Goal: Communication & Community: Answer question/provide support

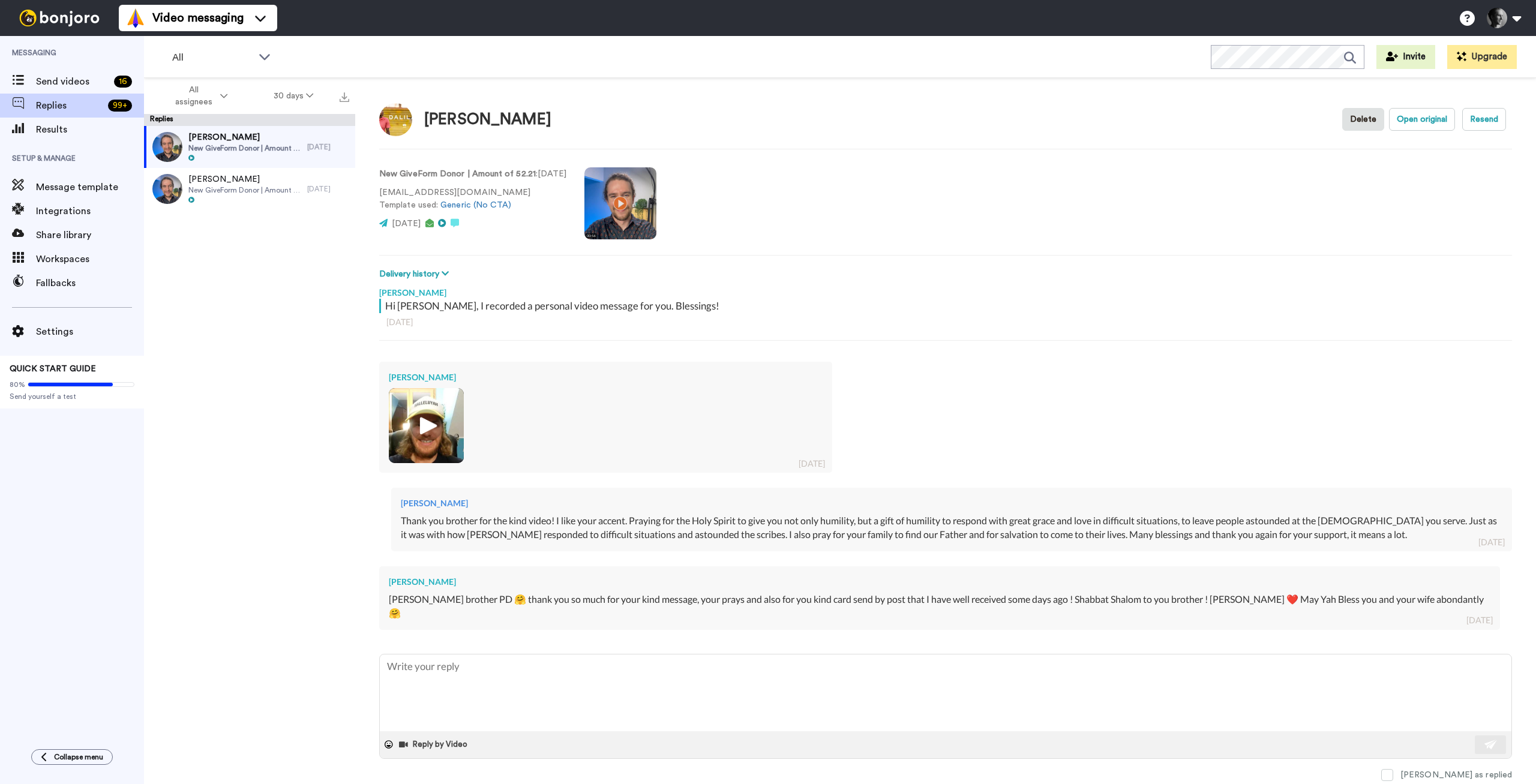
type textarea "G"
type textarea "x"
type textarea "Gl"
type textarea "x"
type textarea "Gla"
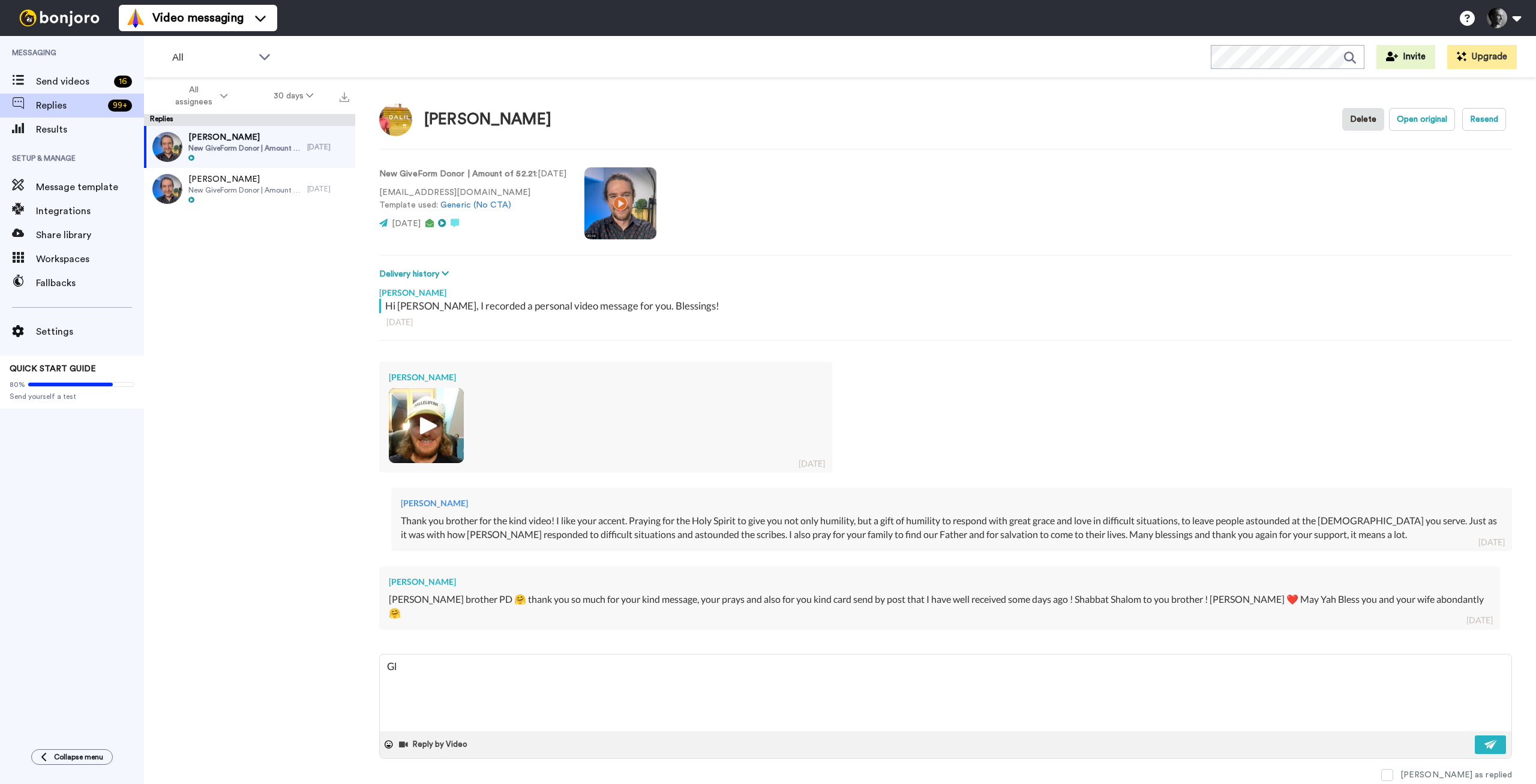
type textarea "x"
type textarea "Glad"
type textarea "x"
type textarea "Glad"
type textarea "x"
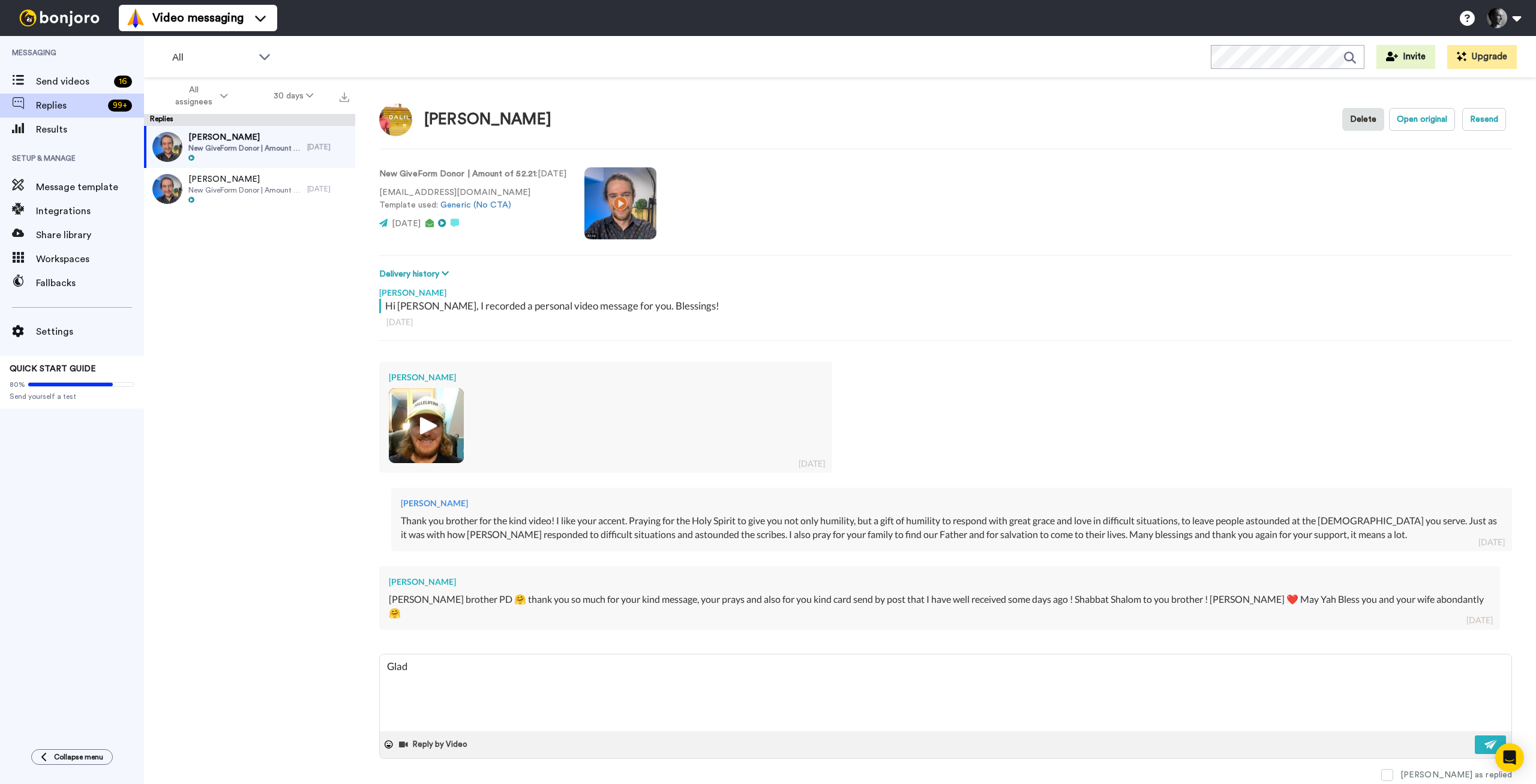
type textarea "Glad y"
type textarea "x"
type textarea "Glad yo"
type textarea "x"
type textarea "Glad you"
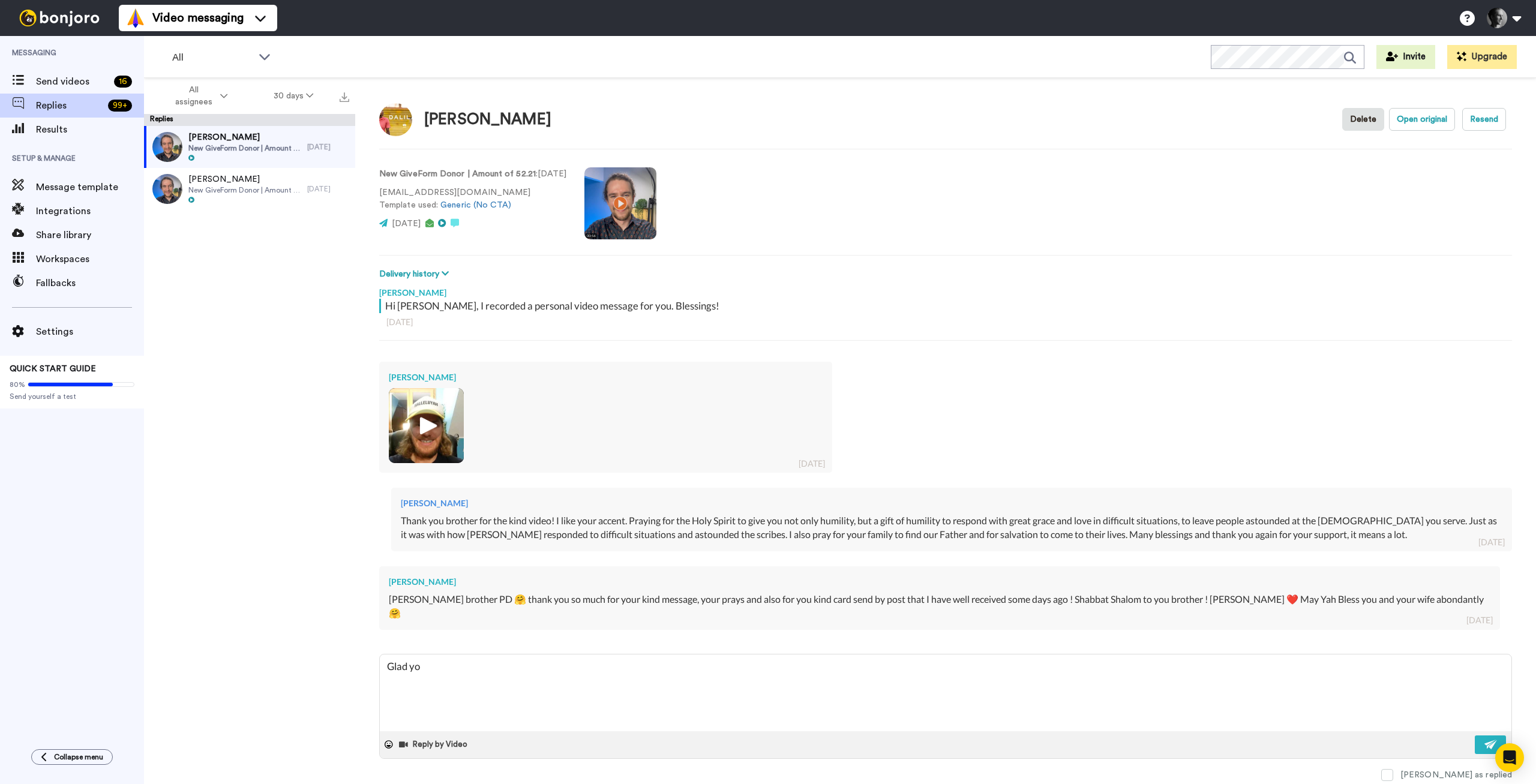
type textarea "x"
type textarea "Glad you"
type textarea "x"
type textarea "Glad you r"
type textarea "x"
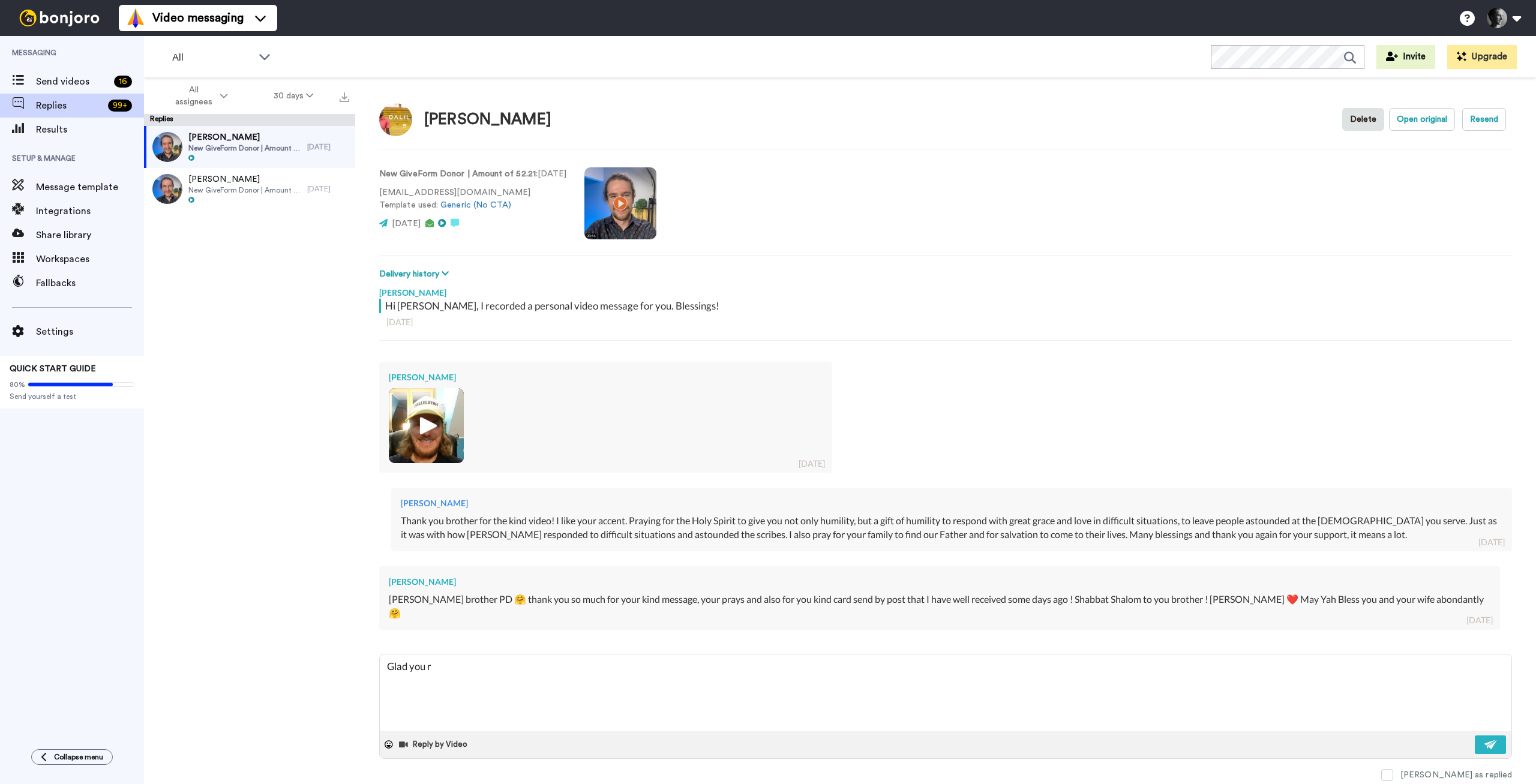
type textarea "Glad you re"
type textarea "x"
type textarea "Glad you rec"
type textarea "x"
type textarea "Glad you rece"
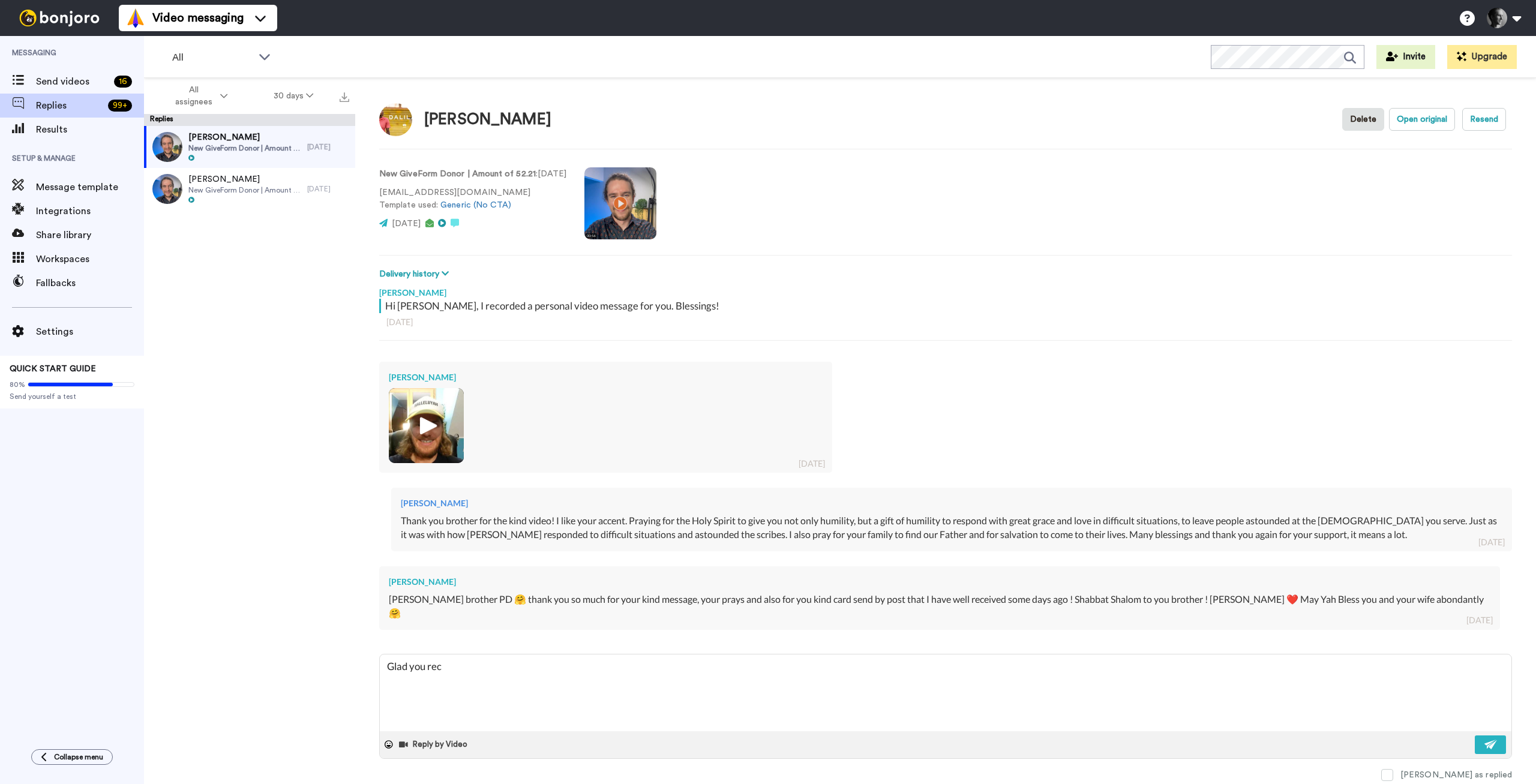
type textarea "x"
type textarea "Glad you recei"
type textarea "x"
type textarea "Glad you receiv"
type textarea "x"
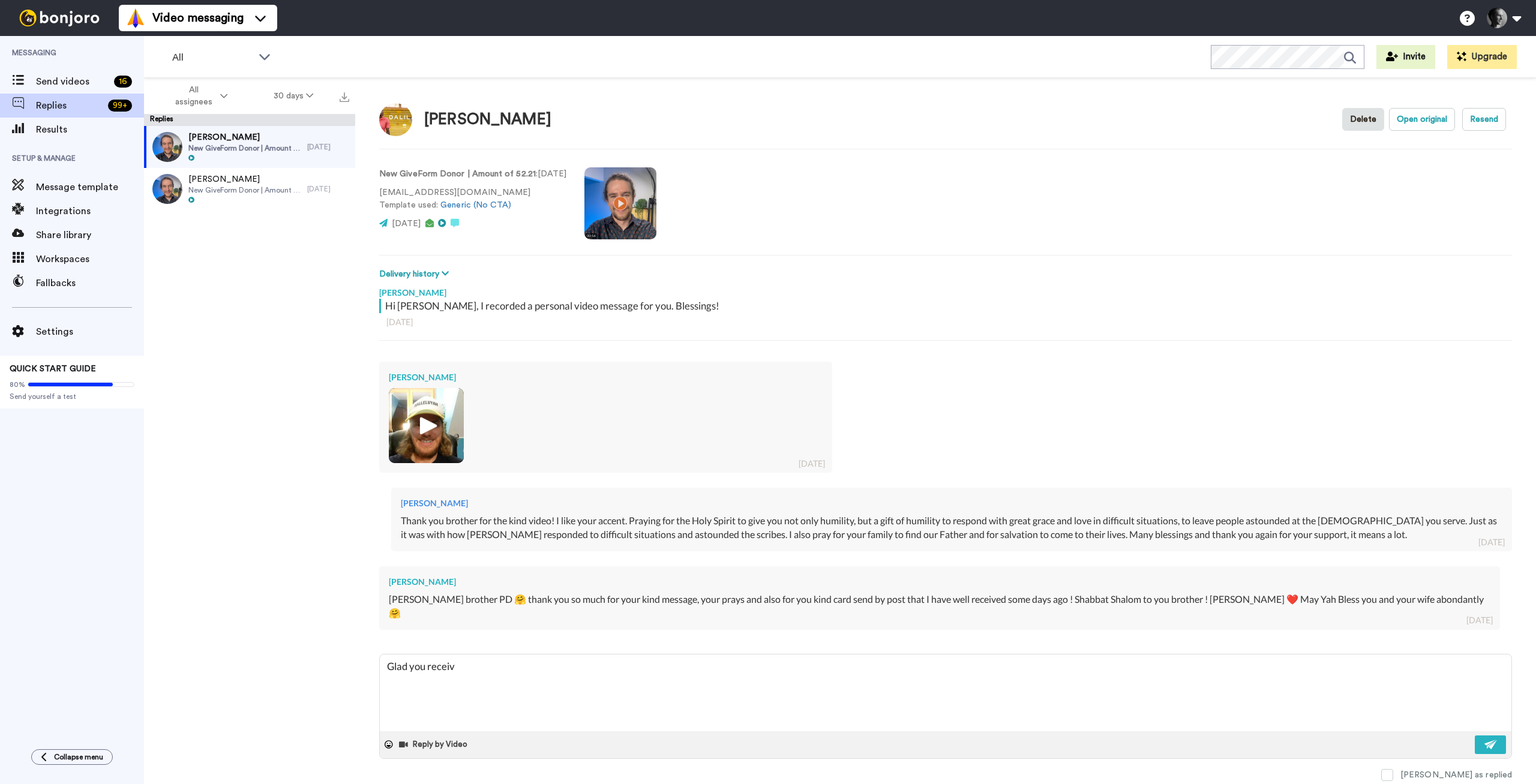
type textarea "Glad you receive"
type textarea "x"
type textarea "Glad you received"
type textarea "x"
type textarea "Glad you received"
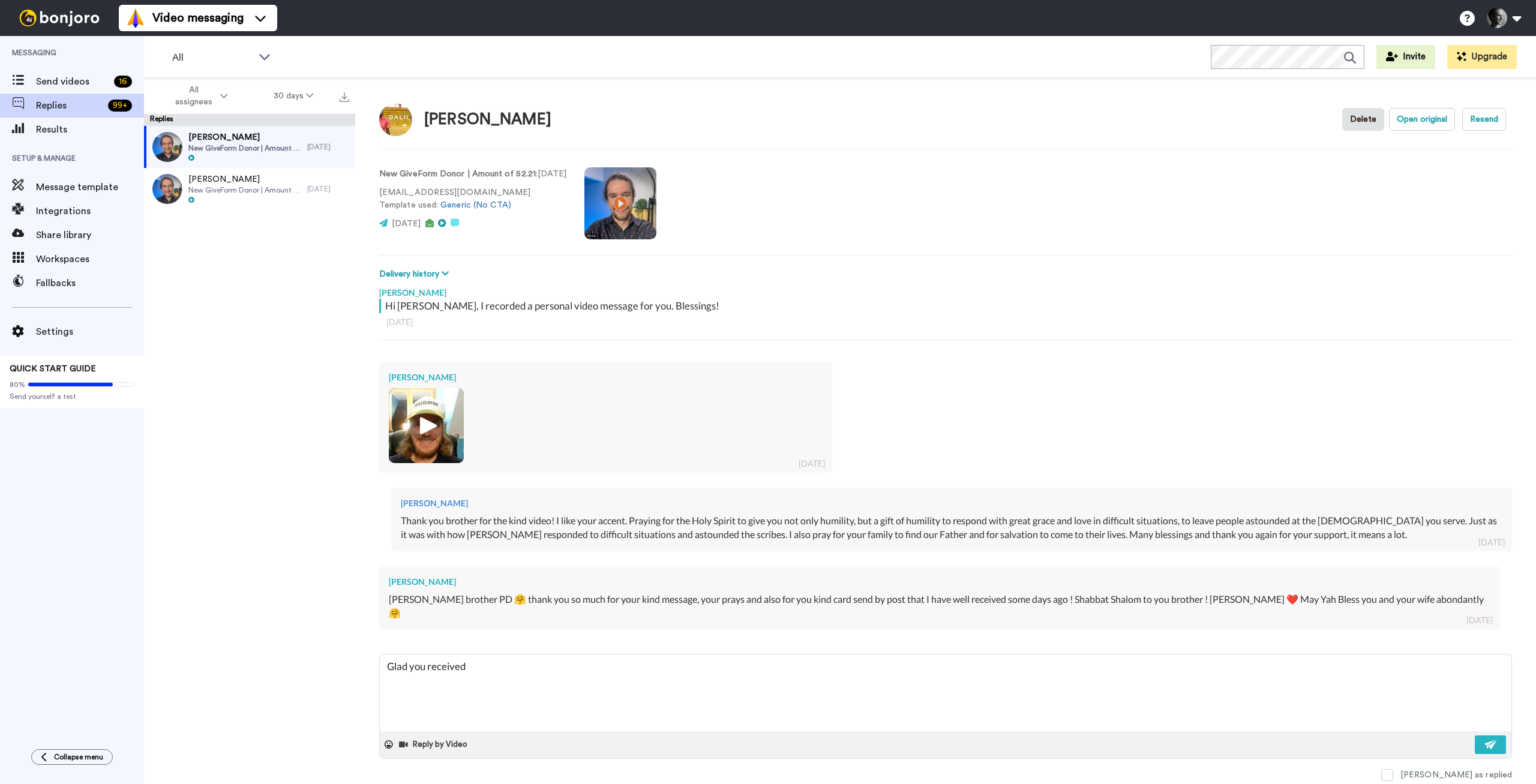
type textarea "x"
type textarea "Glad you received i"
type textarea "x"
type textarea "Glad you received it"
type textarea "x"
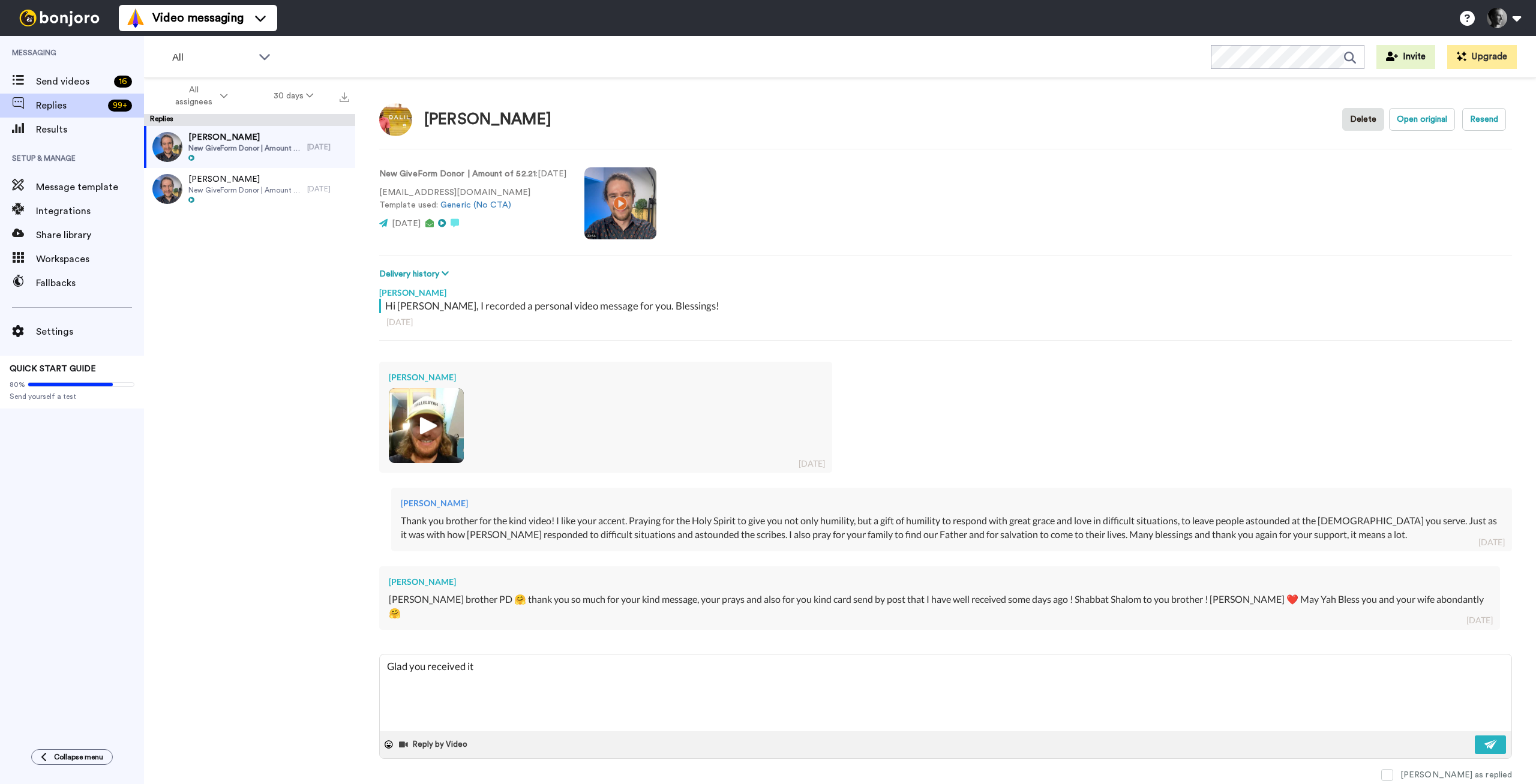
type textarea "Glad you received it."
type textarea "x"
type textarea "Glad you received it."
type textarea "x"
type textarea "Glad you received it. I"
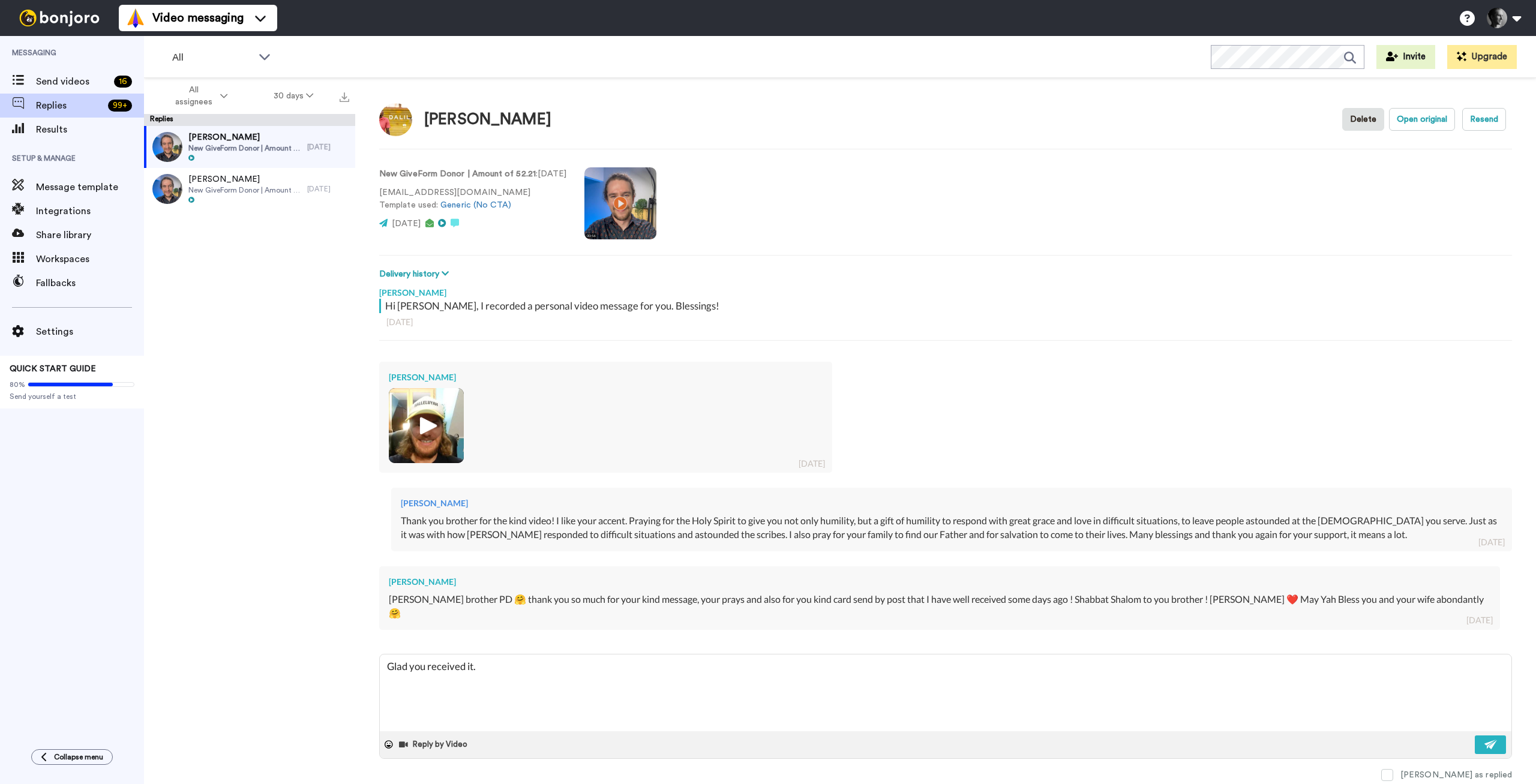
type textarea "x"
type textarea "Glad you received it. It"
type textarea "x"
type textarea "Glad you received it. It"
type textarea "x"
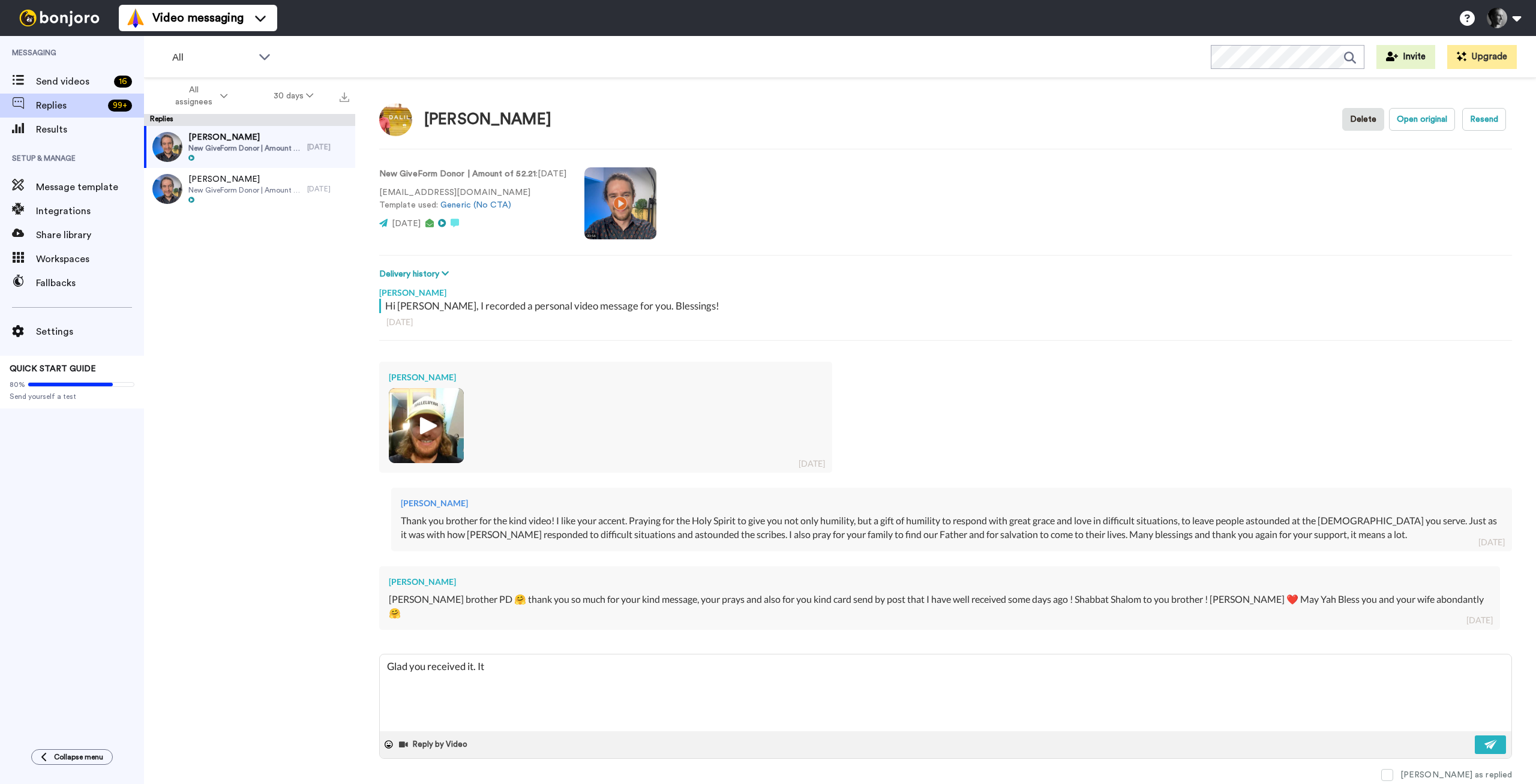
type textarea "Glad you received it. It i"
type textarea "x"
type textarea "Glad you received it. It is"
type textarea "x"
type textarea "Glad you received it. It is"
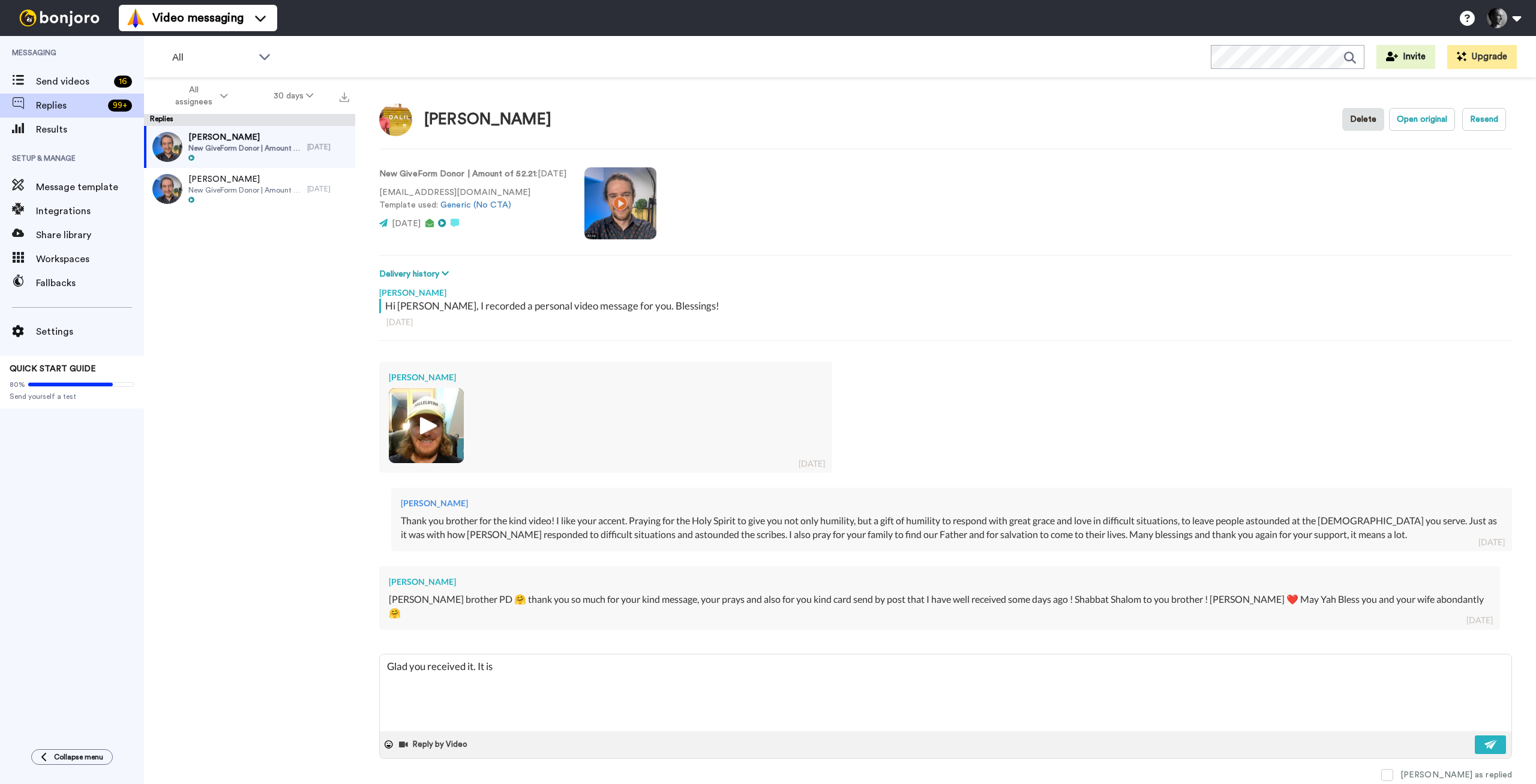
type textarea "x"
type textarea "Glad you received it. It is a"
type textarea "x"
type textarea "Glad you received it. It is a"
type textarea "x"
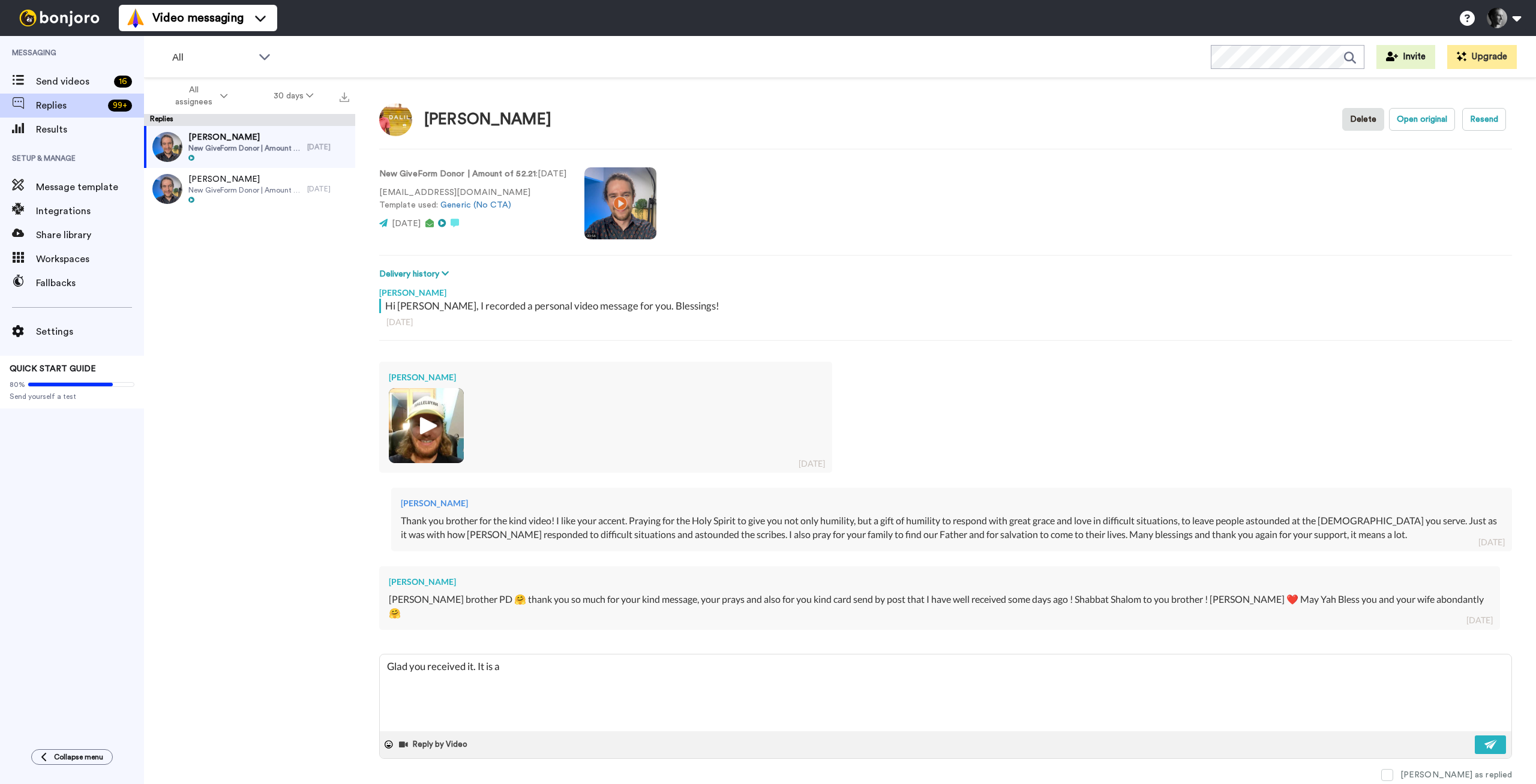
type textarea "Glad you received it. It is a p"
type textarea "x"
type textarea "Glad you received it. It is a pl"
type textarea "x"
type textarea "Glad you received it. It is a ple"
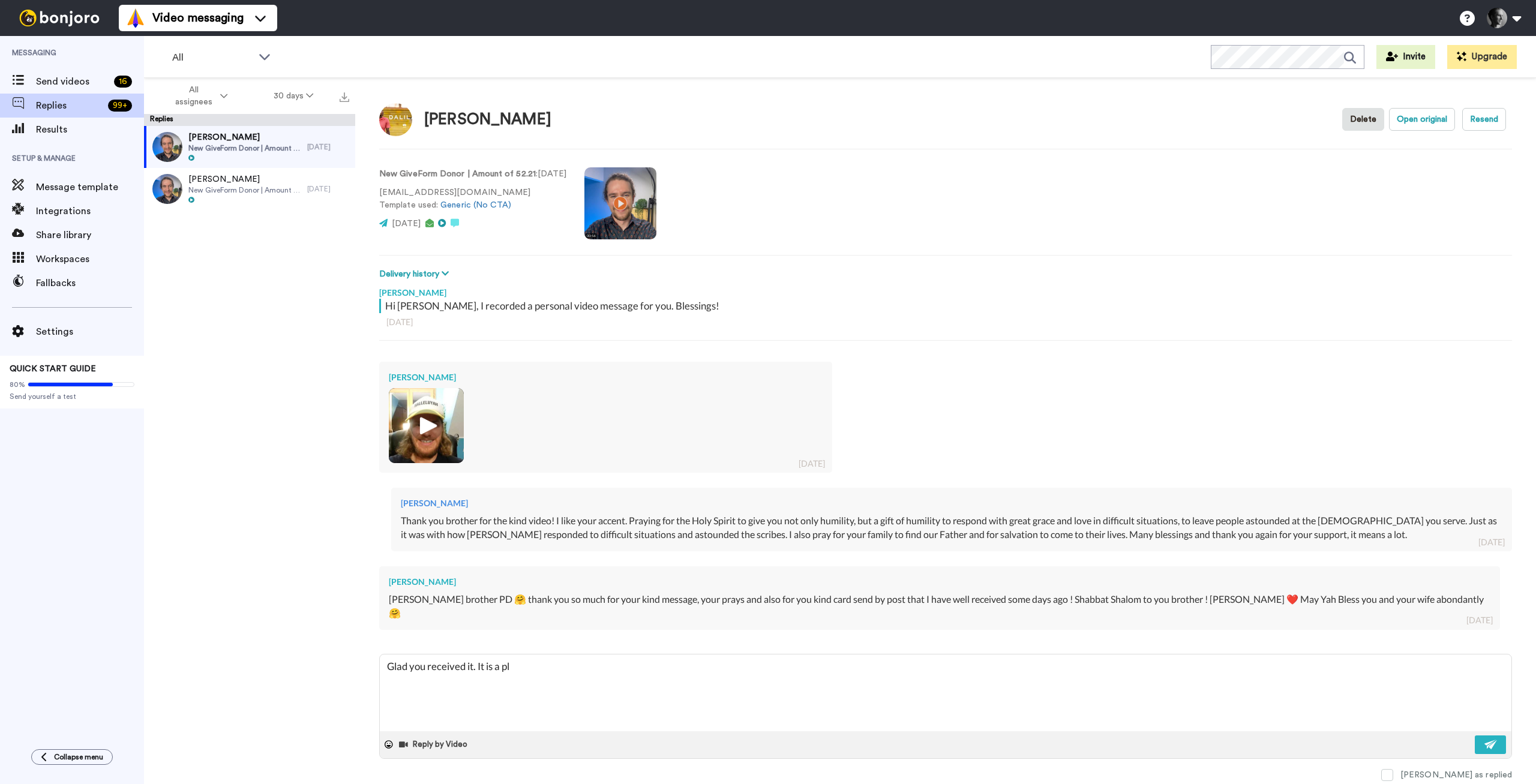
type textarea "x"
type textarea "Glad you received it. It is a plea"
type textarea "x"
type textarea "Glad you received it. It is a pleas"
type textarea "x"
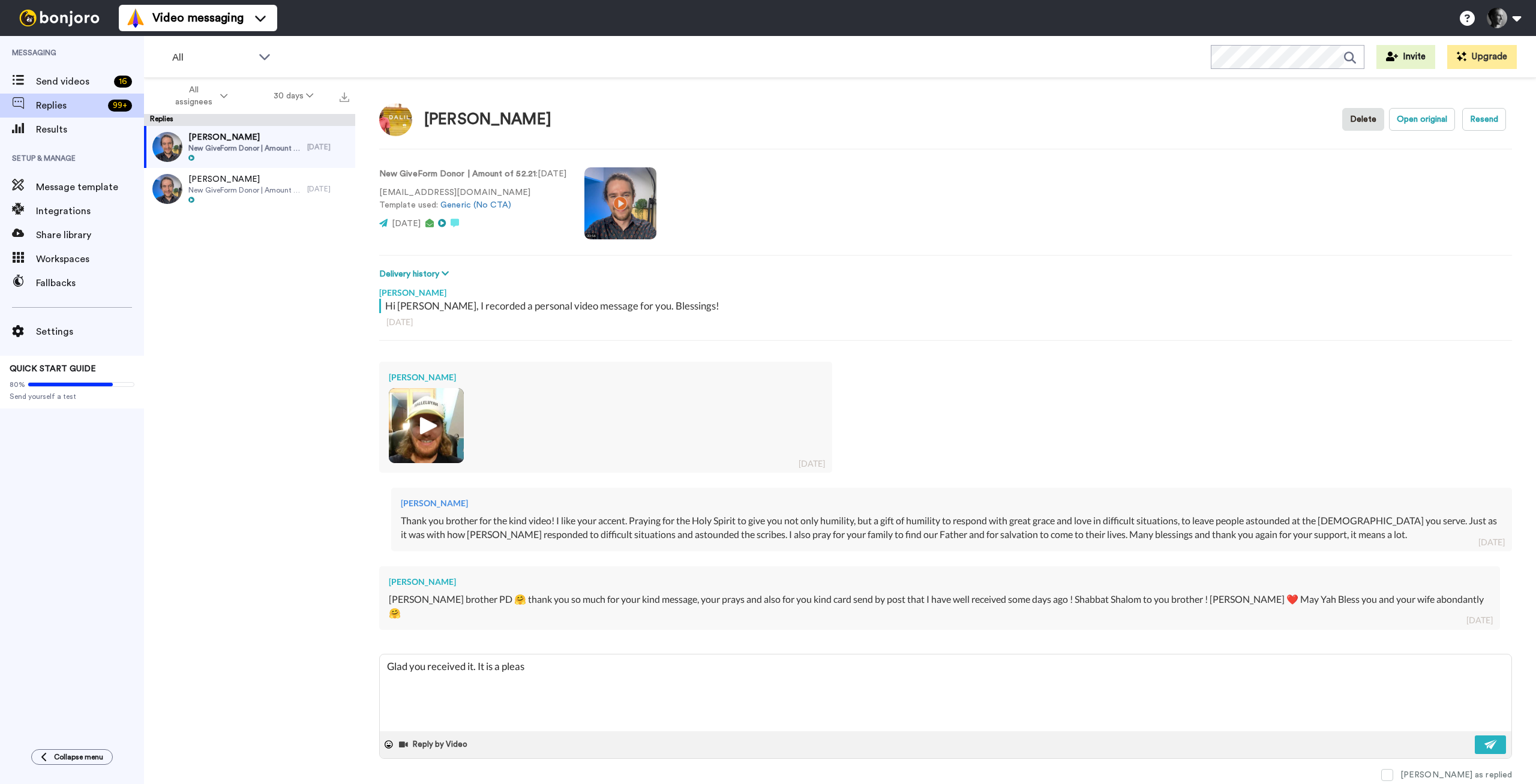
type textarea "Glad you received it. It is a pleasu"
type textarea "x"
type textarea "Glad you received it. It is a pleasur"
type textarea "x"
type textarea "Glad you received it. It is a pleasure"
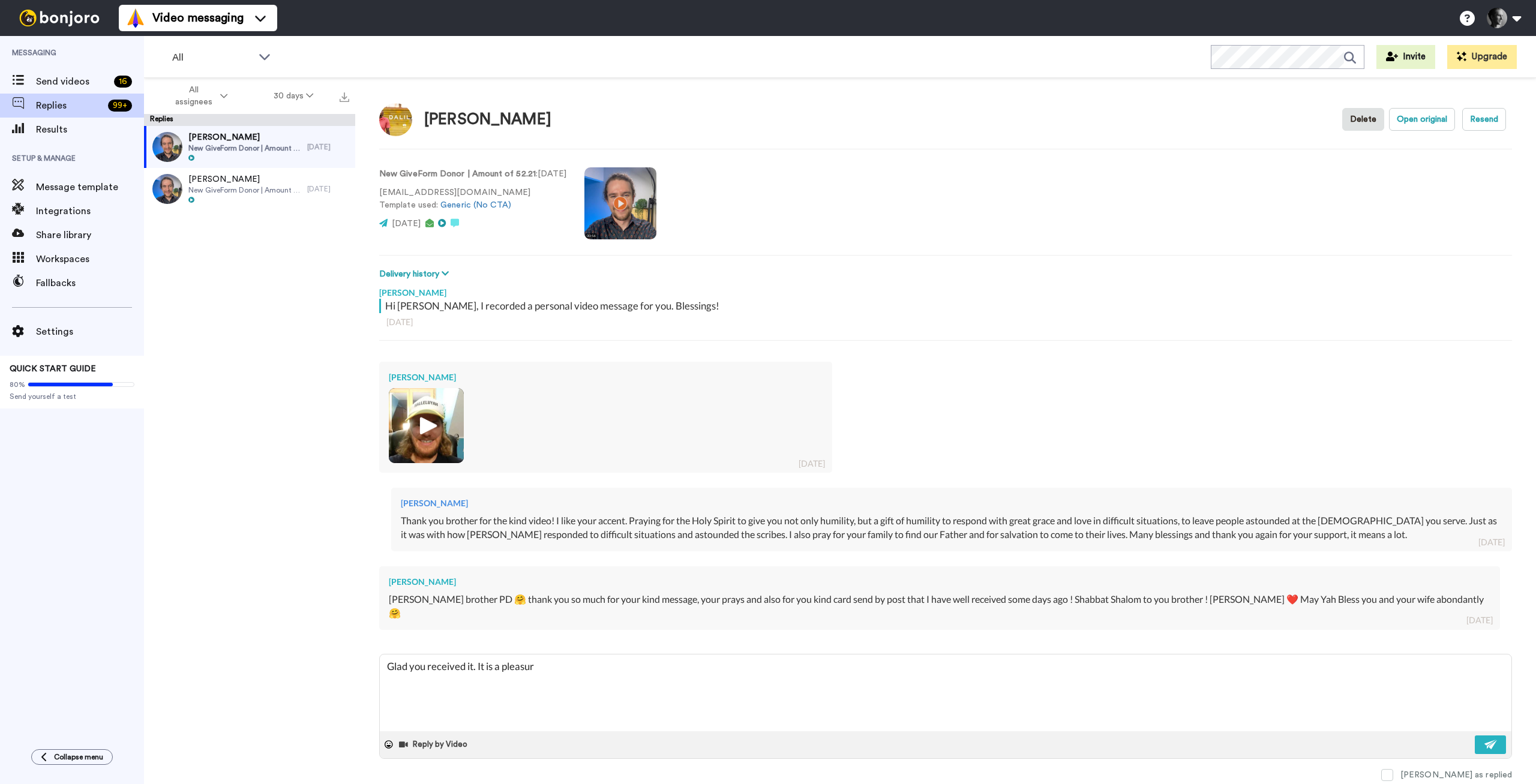
type textarea "x"
type textarea "Glad you received it. It is a pleasure."
type textarea "x"
type textarea "Glad you received it. It is a pleasure."
type textarea "x"
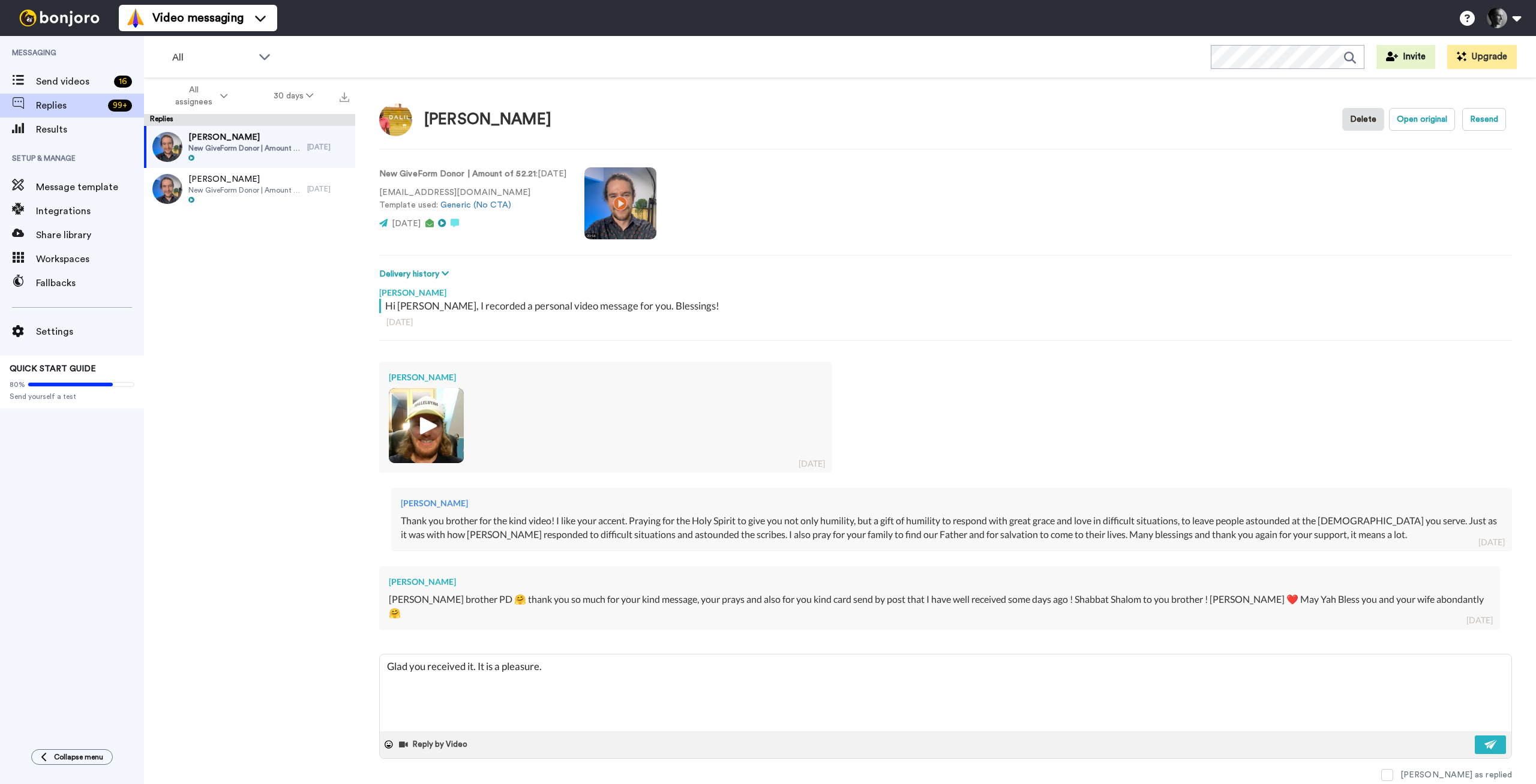
type textarea "Glad you received it. It is a pleasure. M"
type textarea "x"
type textarea "Glad you received it. It is a pleasure. Ma"
type textarea "x"
type textarea "Glad you received it. It is a pleasure. Man"
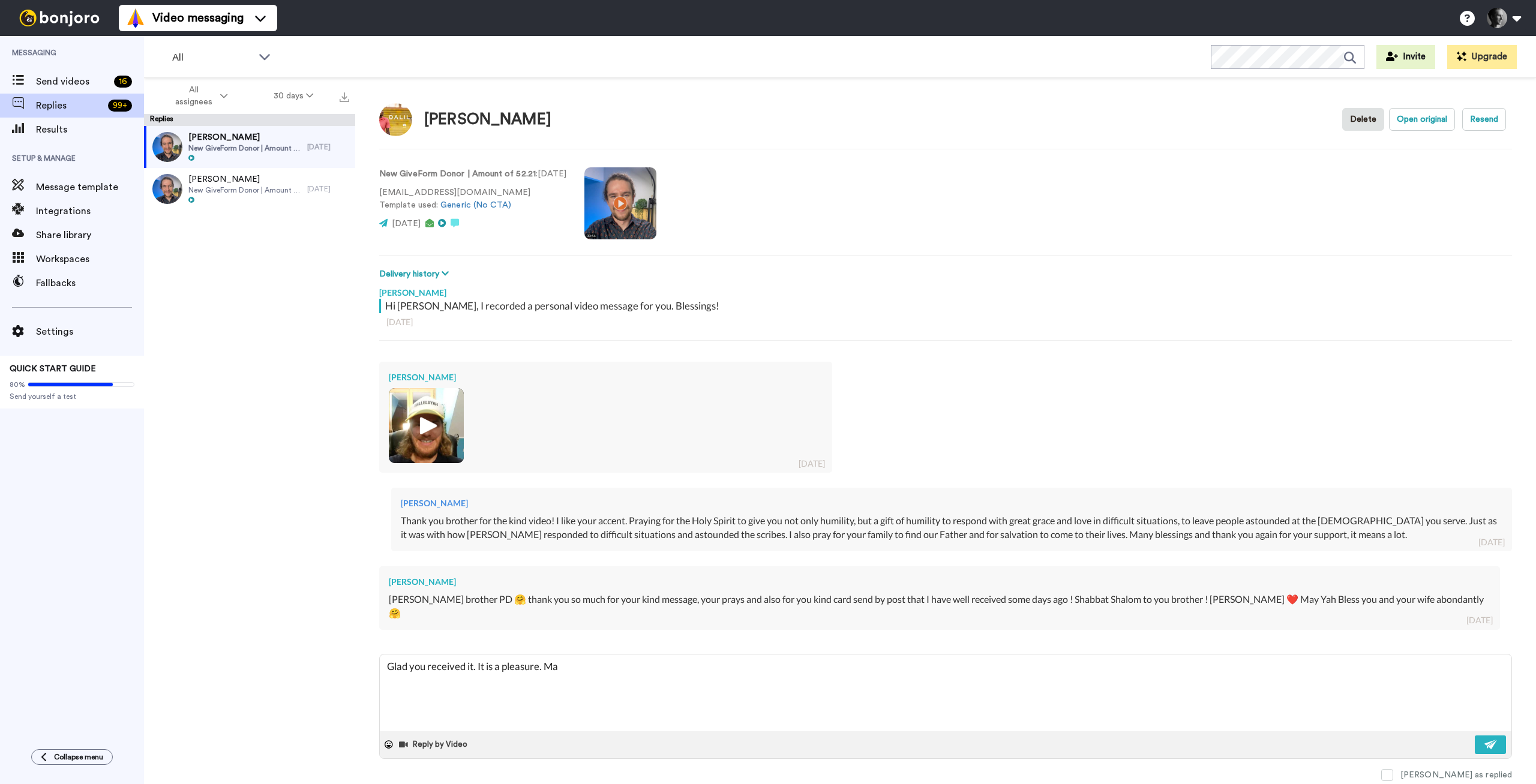
type textarea "x"
type textarea "Glad you received it. It is a pleasure. Many"
type textarea "x"
type textarea "Glad you received it. It is a pleasure. Many"
type textarea "x"
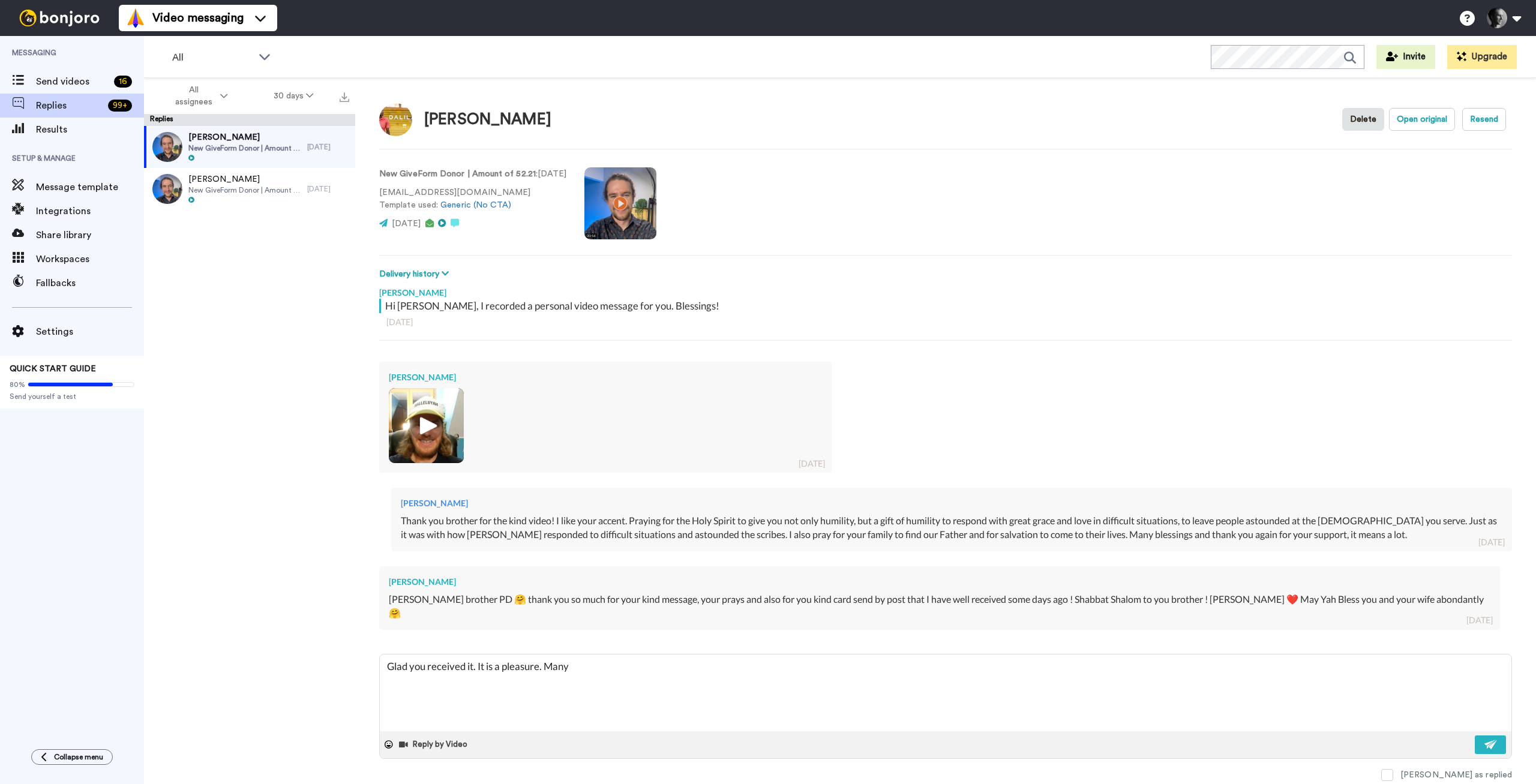
type textarea "Glad you received it. It is a pleasure. Many b"
type textarea "x"
type textarea "Glad you received it. It is a pleasure. Many bl"
type textarea "x"
type textarea "Glad you received it. It is a pleasure. Many ble"
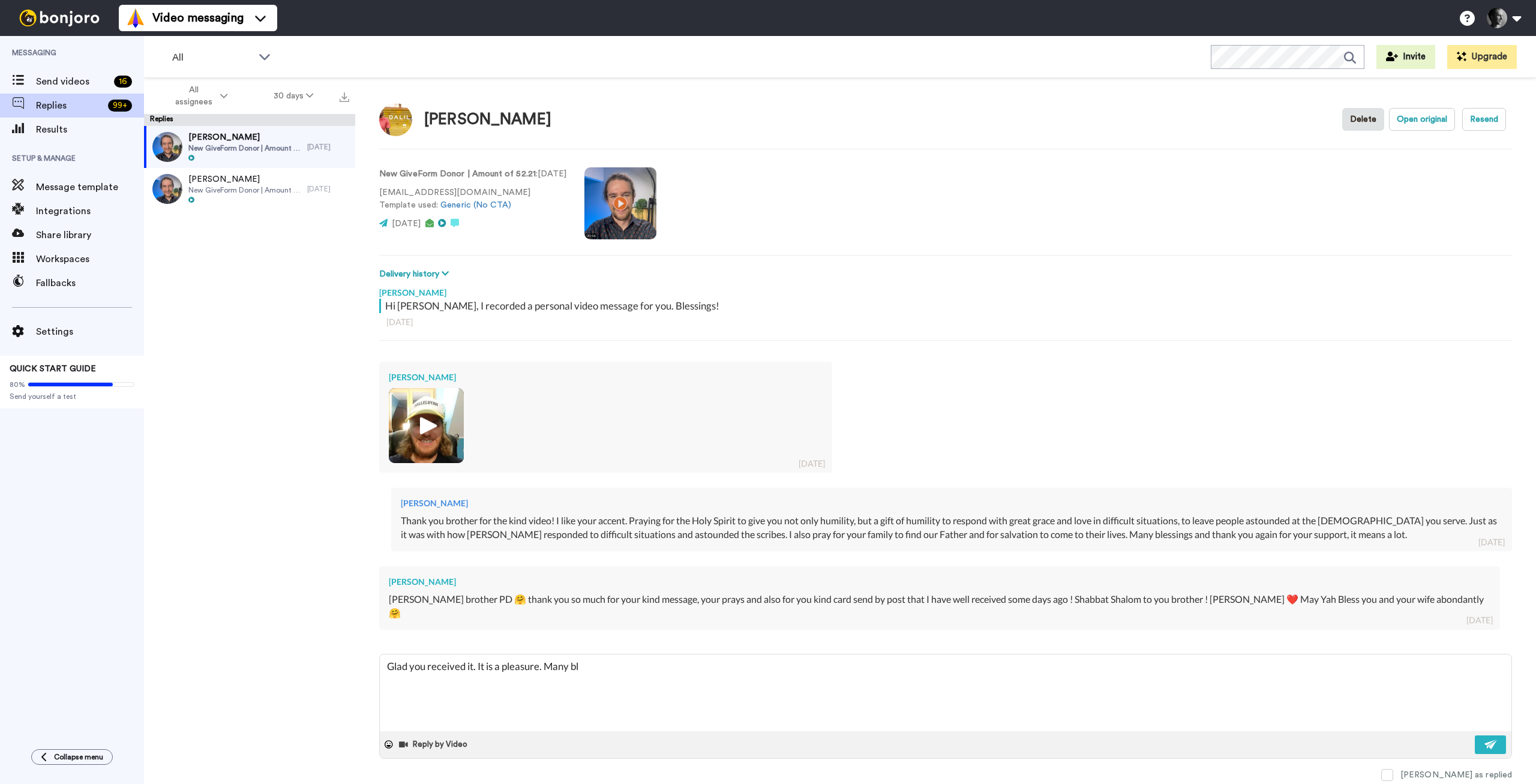
type textarea "x"
type textarea "Glad you received it. It is a pleasure. Many bles"
type textarea "x"
type textarea "Glad you received it. It is a pleasure. Many bless"
type textarea "x"
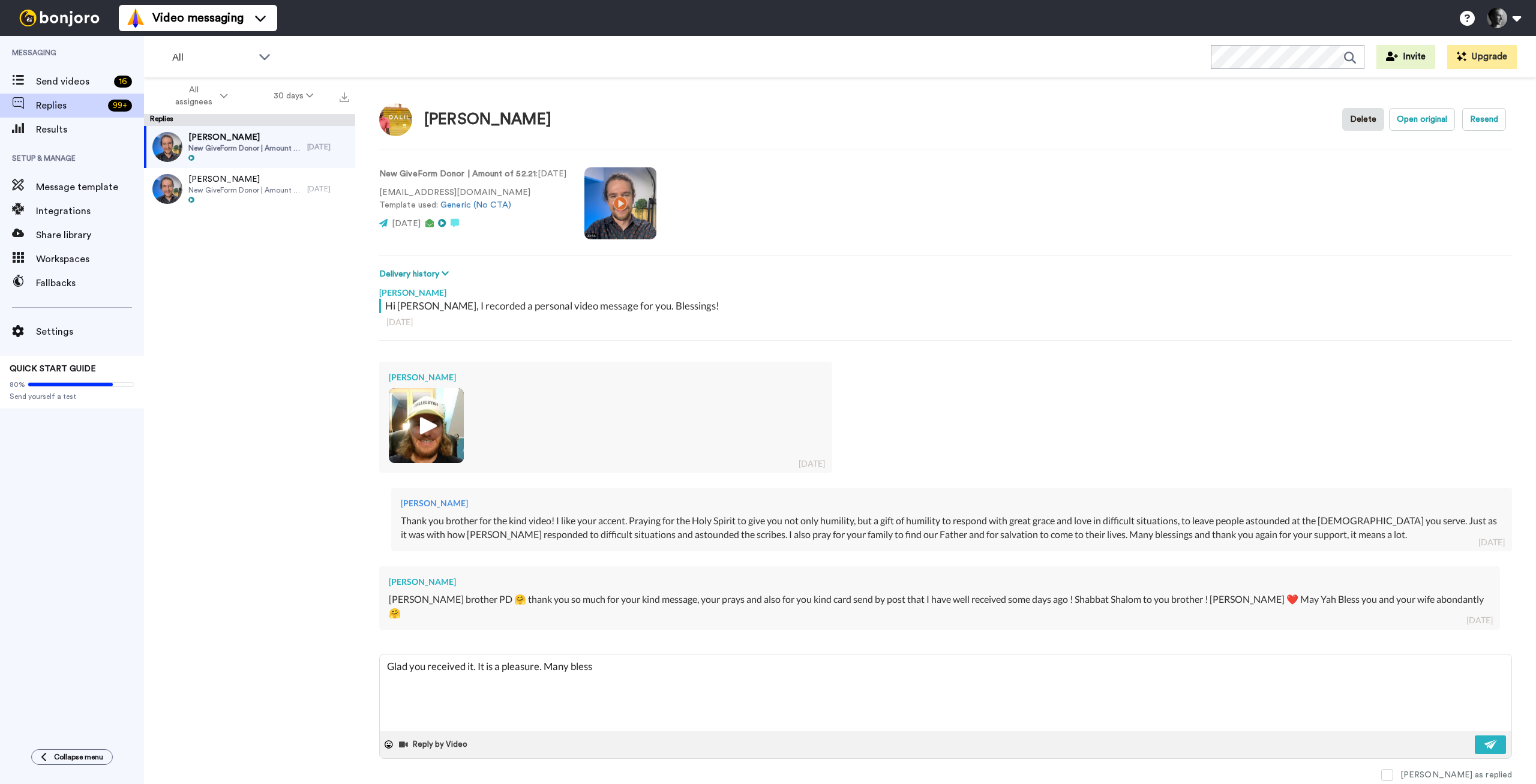
type textarea "Glad you received it. It is a pleasure. Many blessi"
type textarea "x"
type textarea "Glad you received it. It is a pleasure. Many blessin"
type textarea "x"
type textarea "Glad you received it. It is a pleasure. Many blessing"
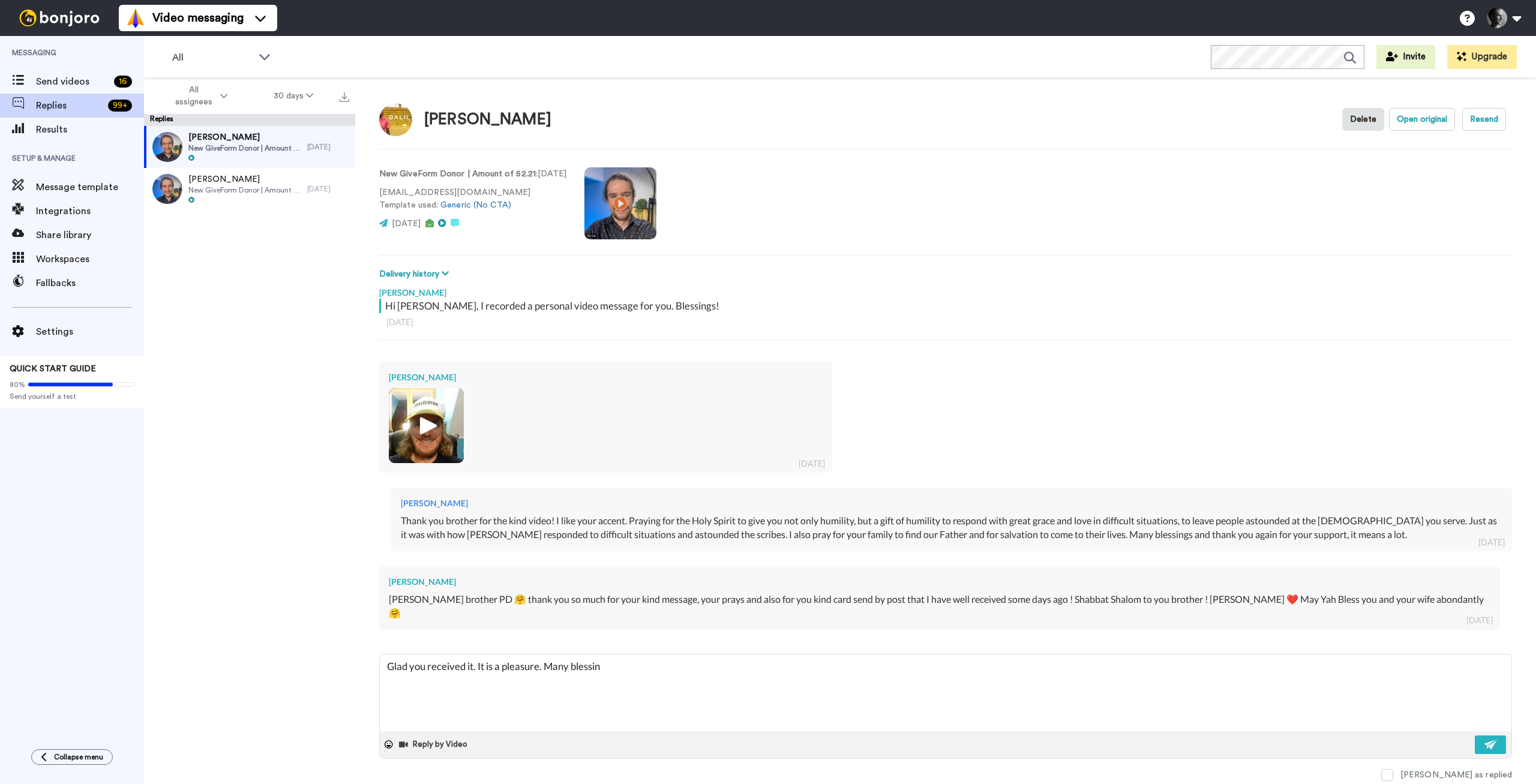
type textarea "x"
type textarea "Glad you received it. It is a pleasure. Many blessings"
type textarea "x"
type textarea "Glad you received it. It is a pleasure. Many blessings!"
type textarea "x"
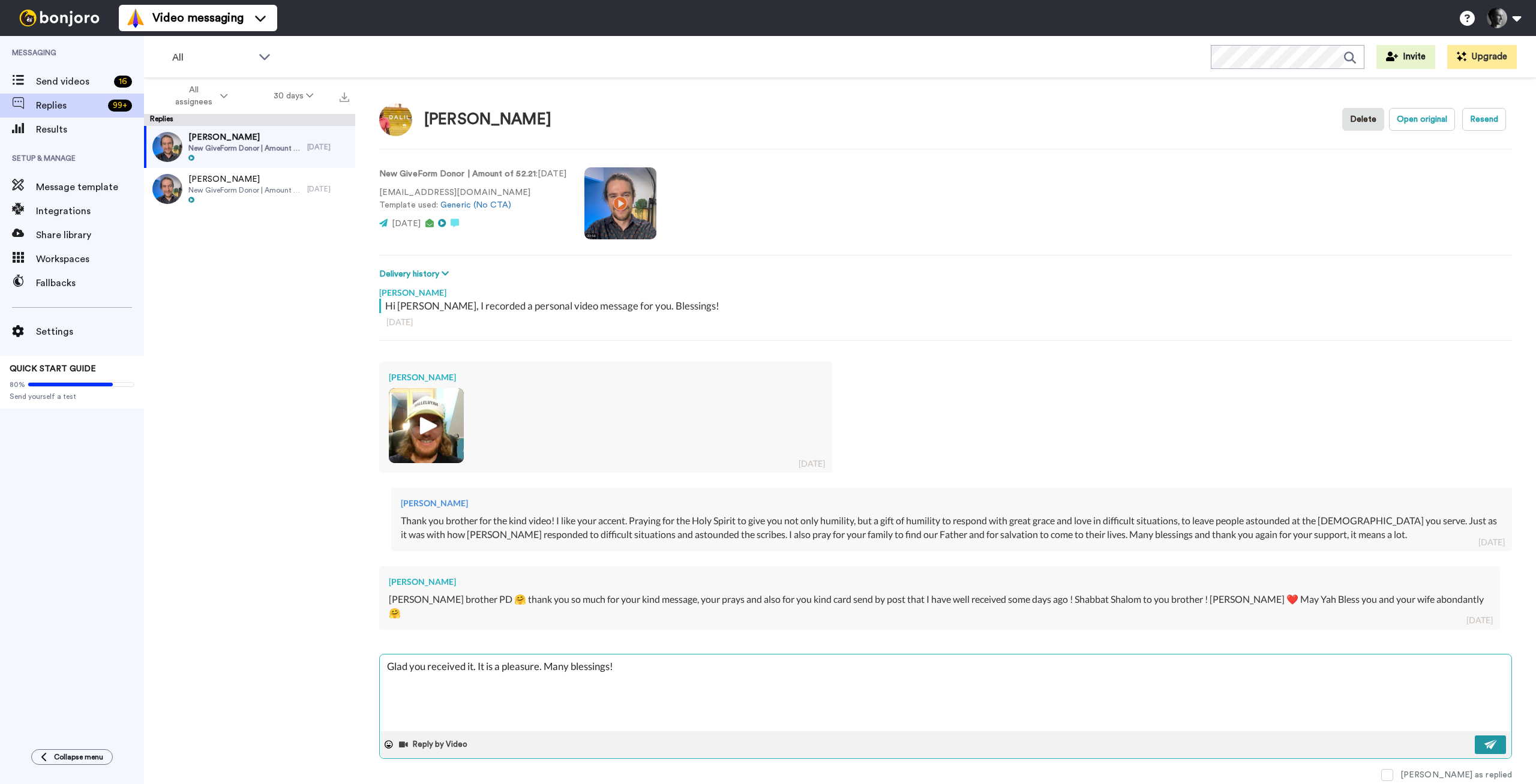
type textarea "Glad you received it. It is a pleasure. Many blessings!"
click at [1486, 740] on img at bounding box center [1491, 745] width 13 height 10
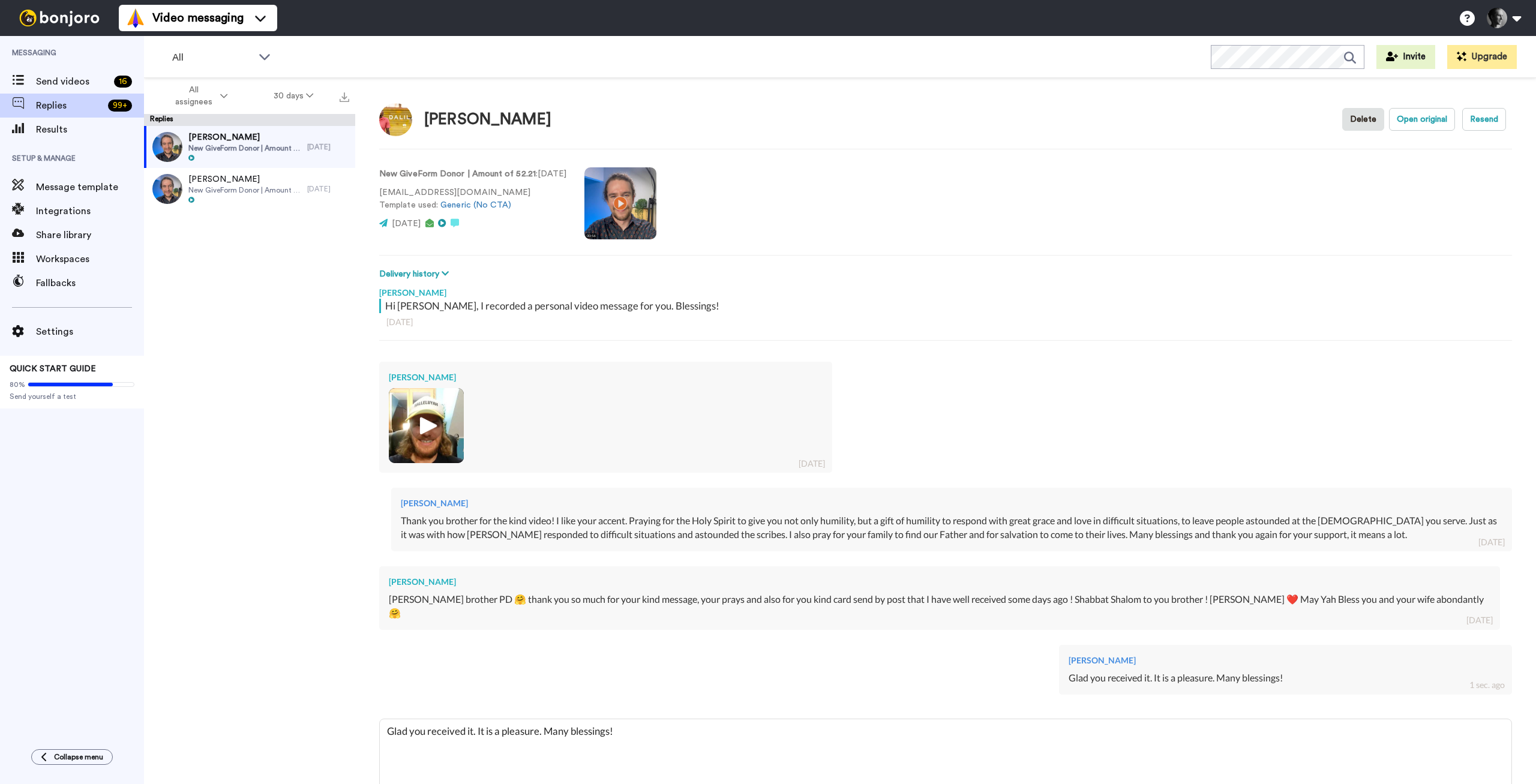
type textarea "x"
